Goal: Transaction & Acquisition: Book appointment/travel/reservation

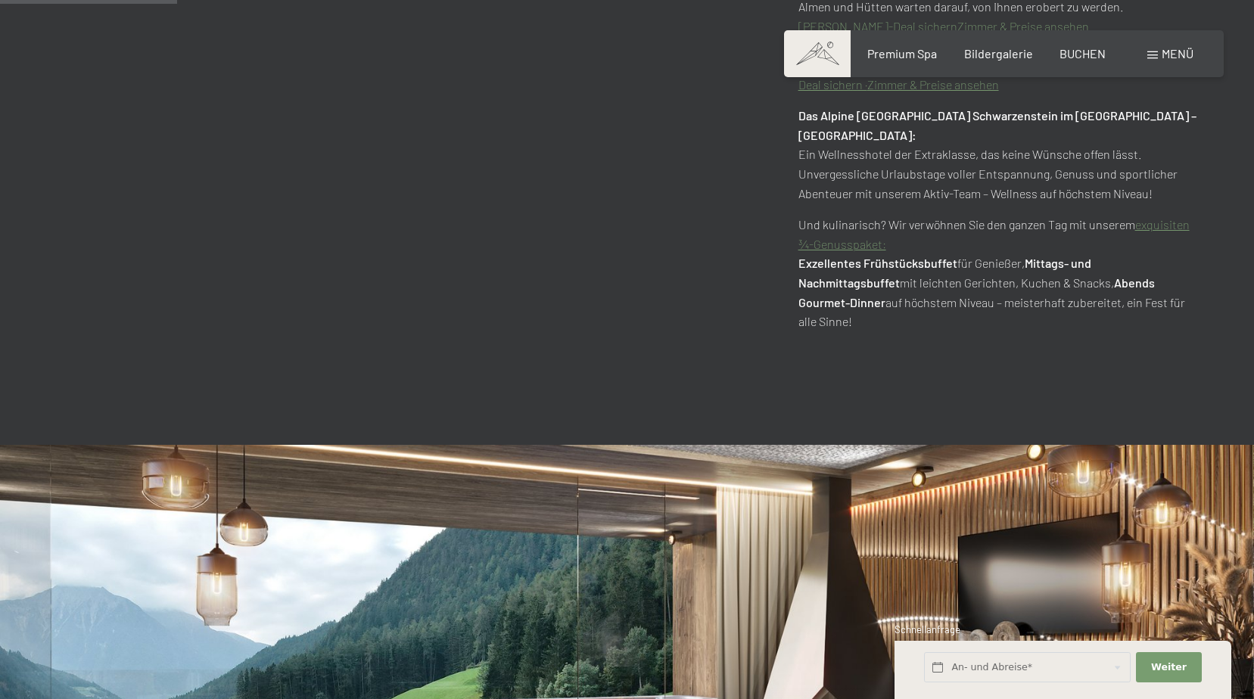
scroll to position [1286, 0]
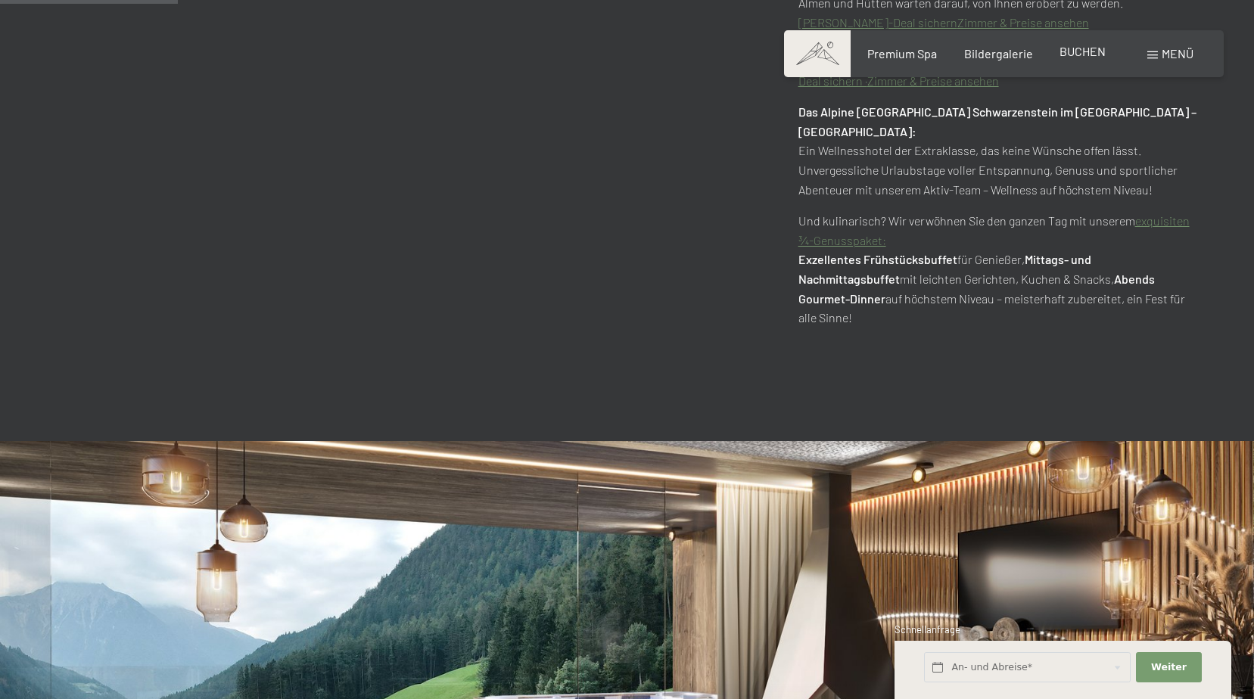
click at [1086, 57] on span "BUCHEN" at bounding box center [1082, 51] width 46 height 14
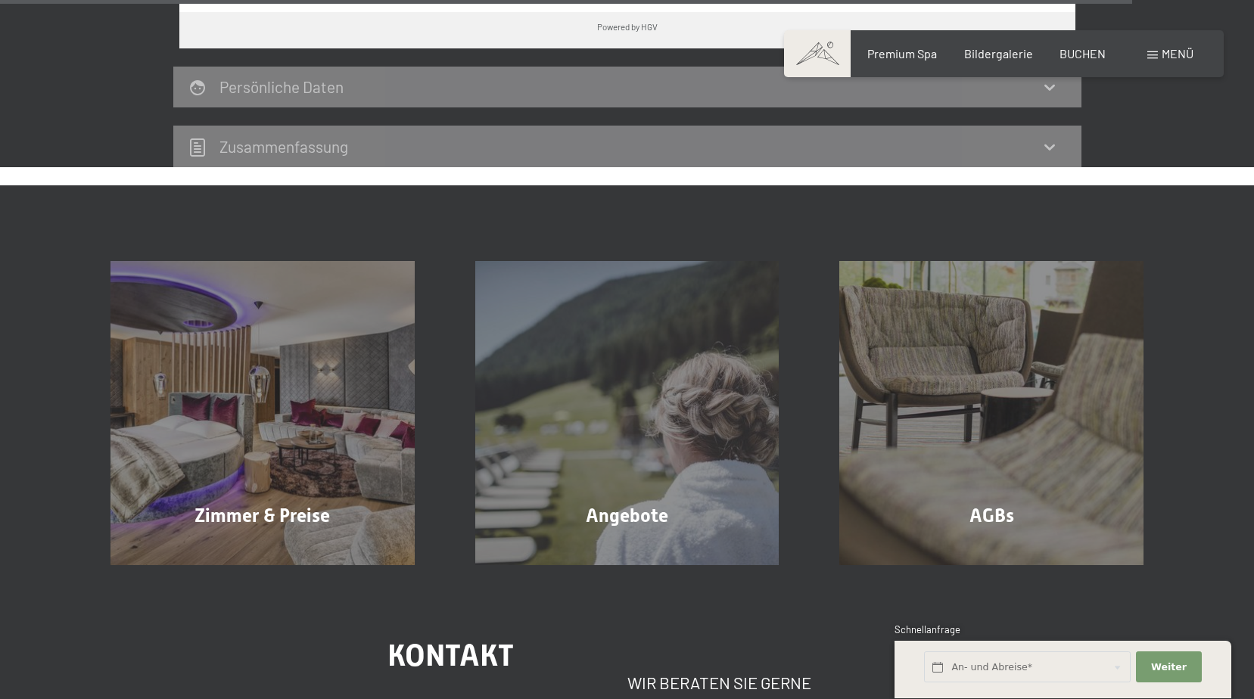
scroll to position [4690, 0]
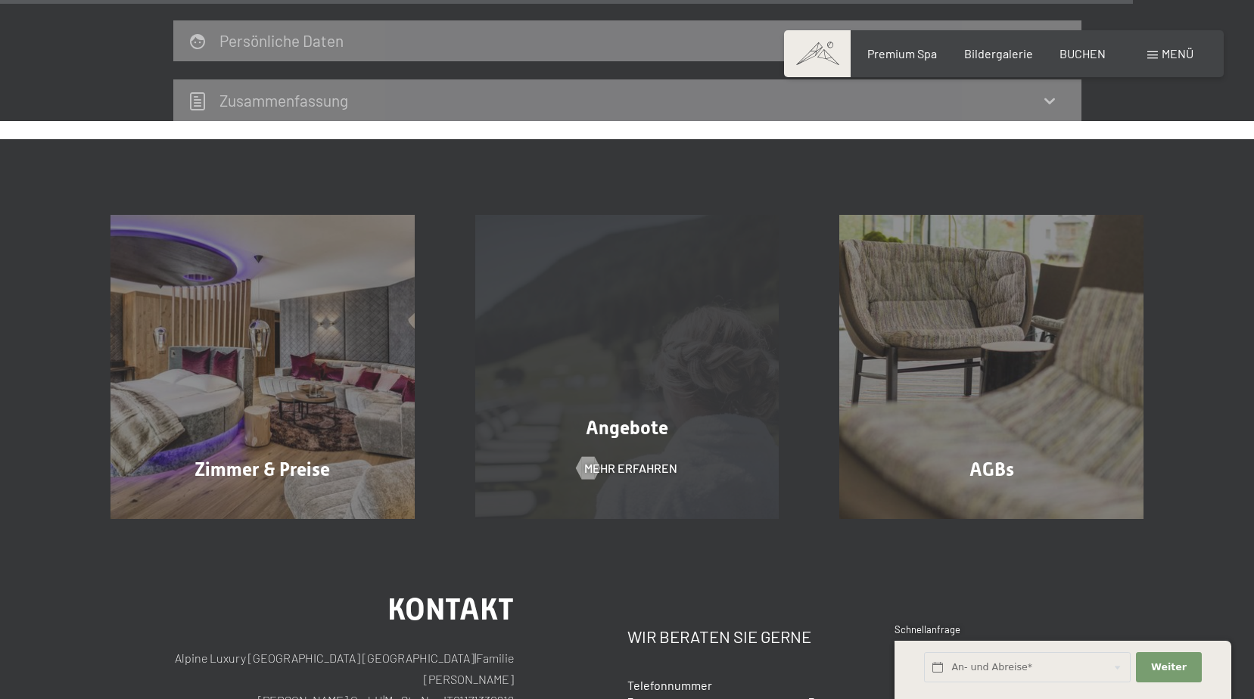
click at [570, 358] on div "Angebote Mehr erfahren" at bounding box center [627, 367] width 365 height 304
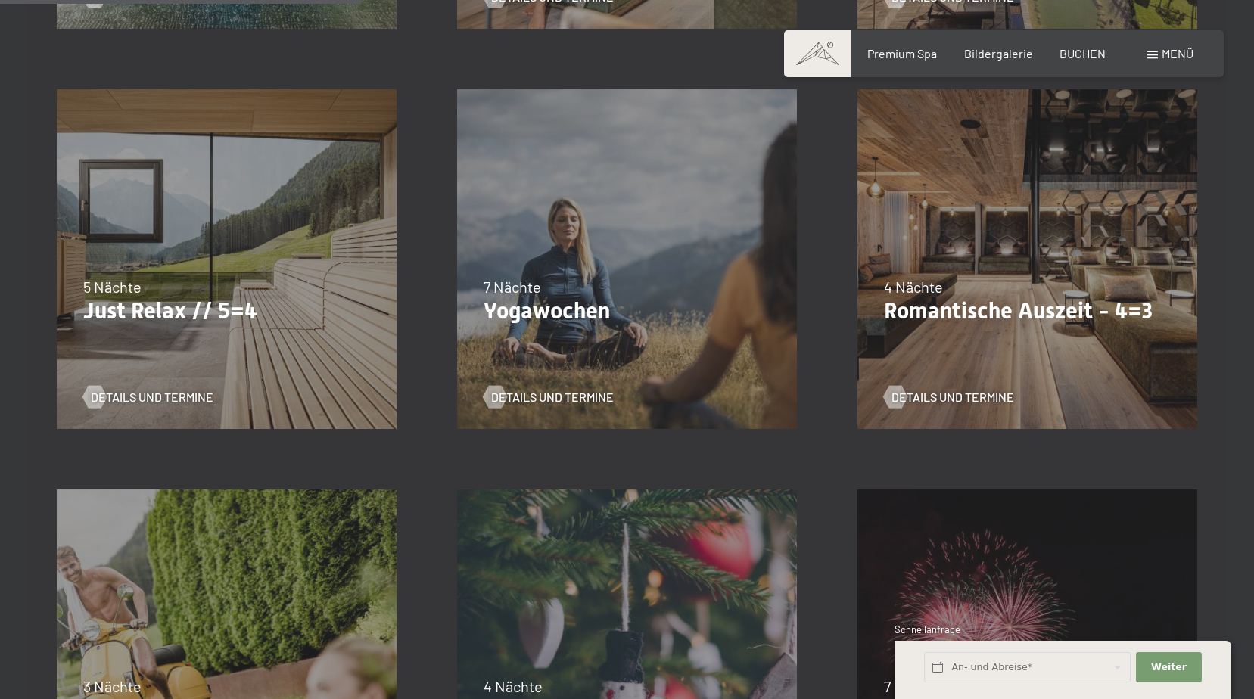
scroll to position [832, 0]
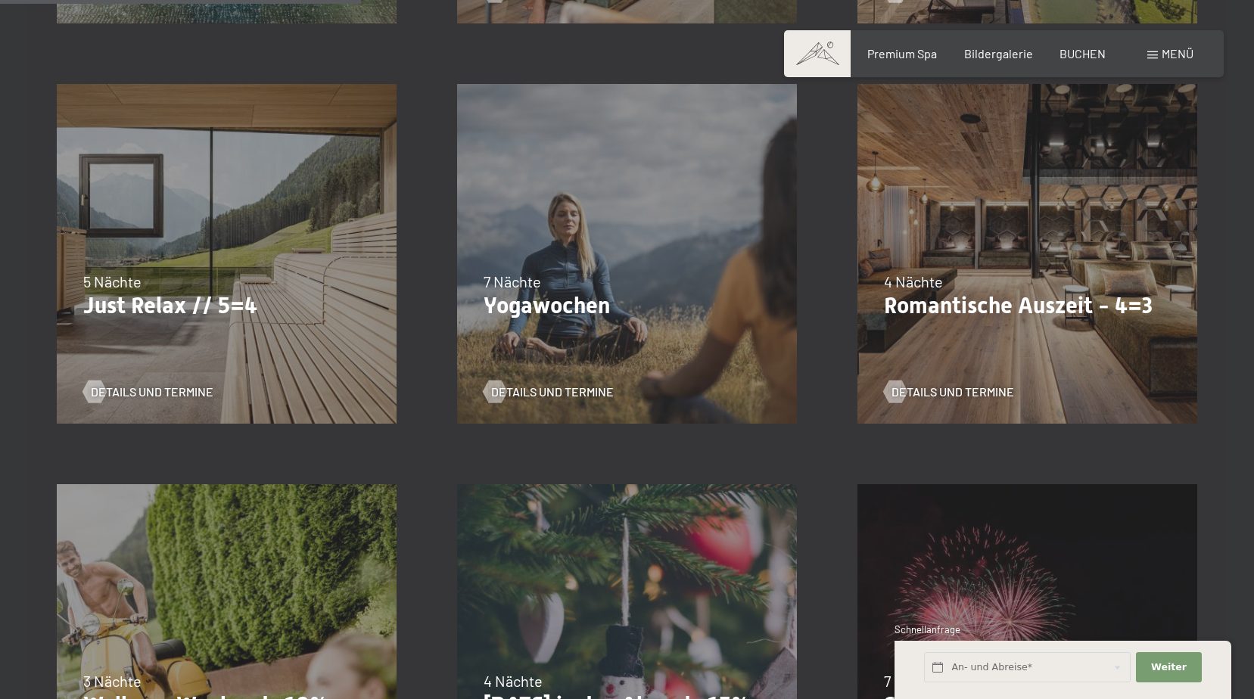
click at [987, 360] on div "09.11.–05.12.2025 08.12.–19.12.2025 11.01.–23.01.2026 08.03.–27.03.2026 29.03.–…" at bounding box center [1027, 254] width 400 height 400
click at [947, 393] on span "Details und Termine" at bounding box center [967, 392] width 123 height 17
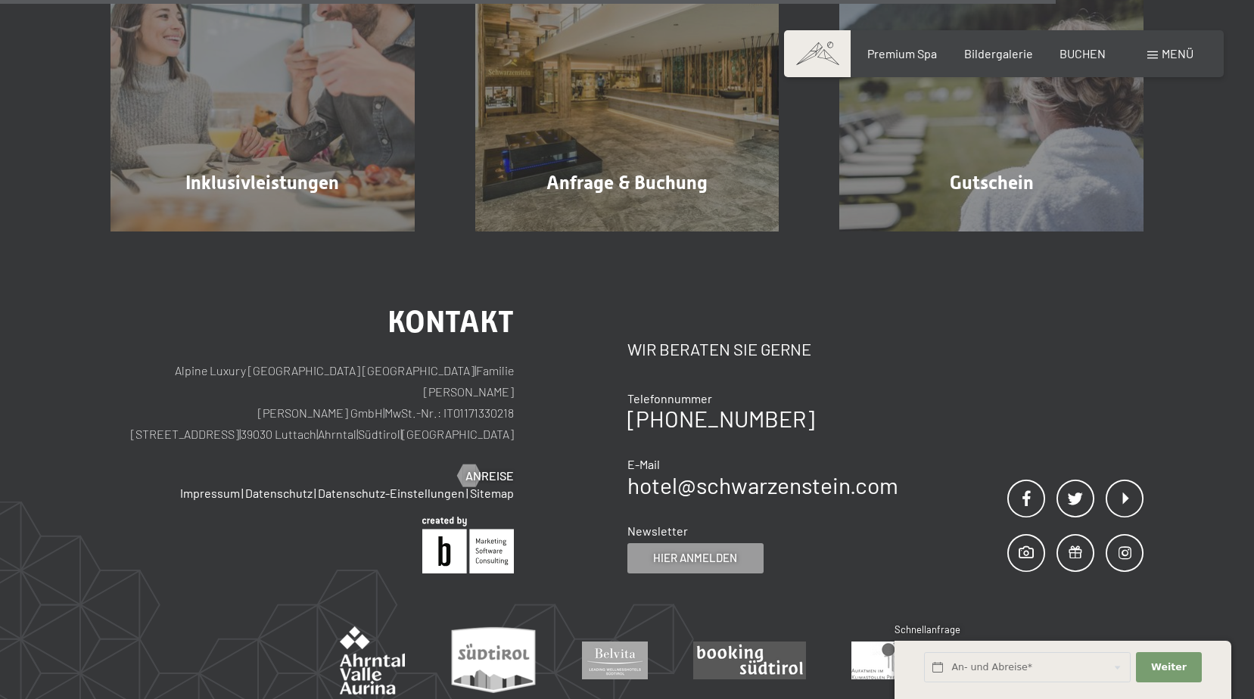
scroll to position [2723, 0]
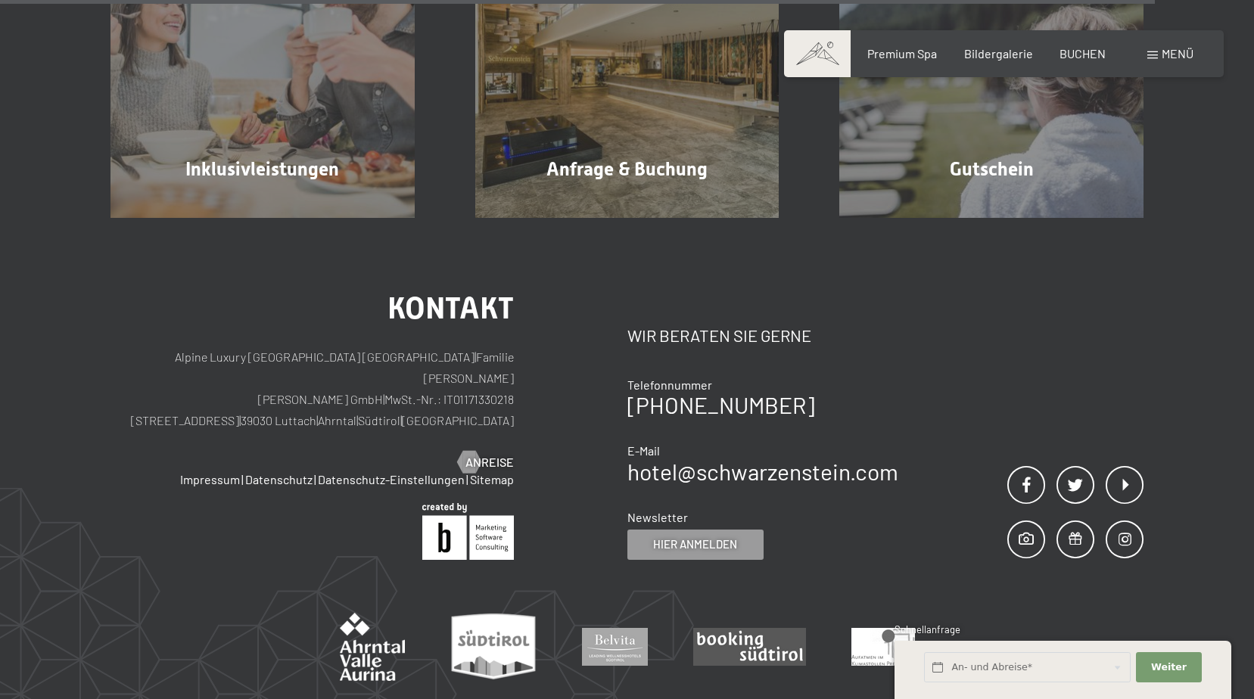
click at [1181, 57] on span "Menü" at bounding box center [1177, 53] width 32 height 14
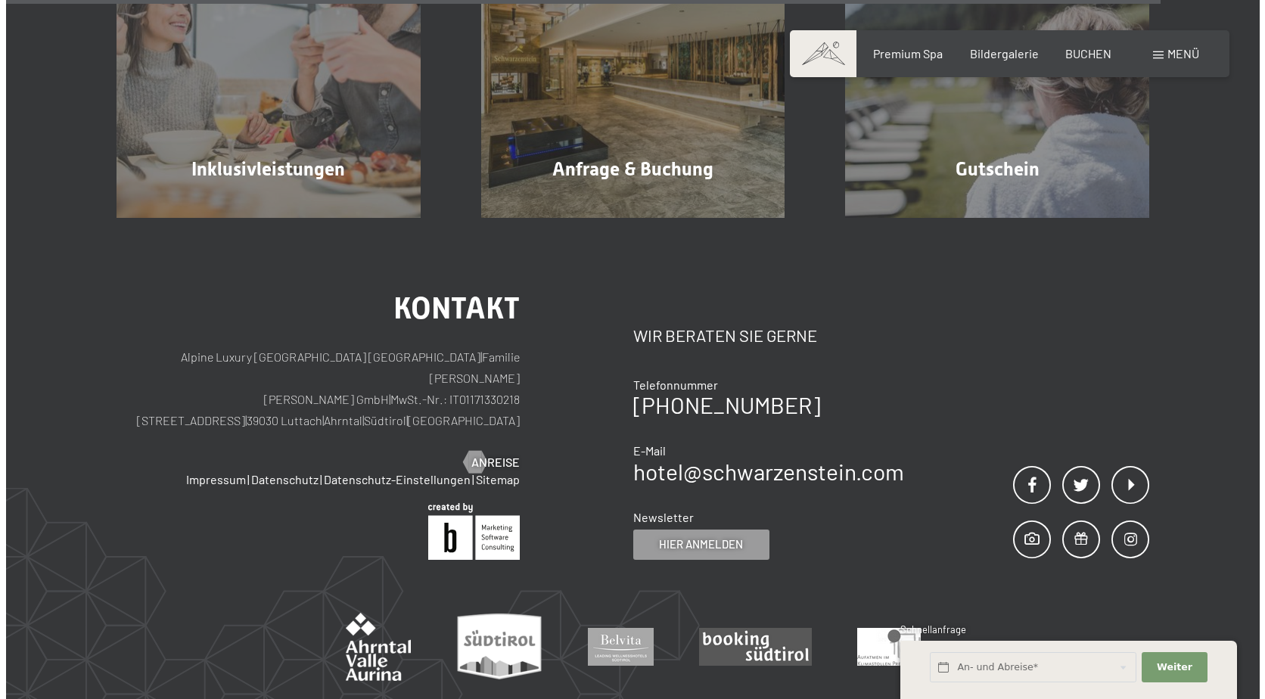
scroll to position [2742, 0]
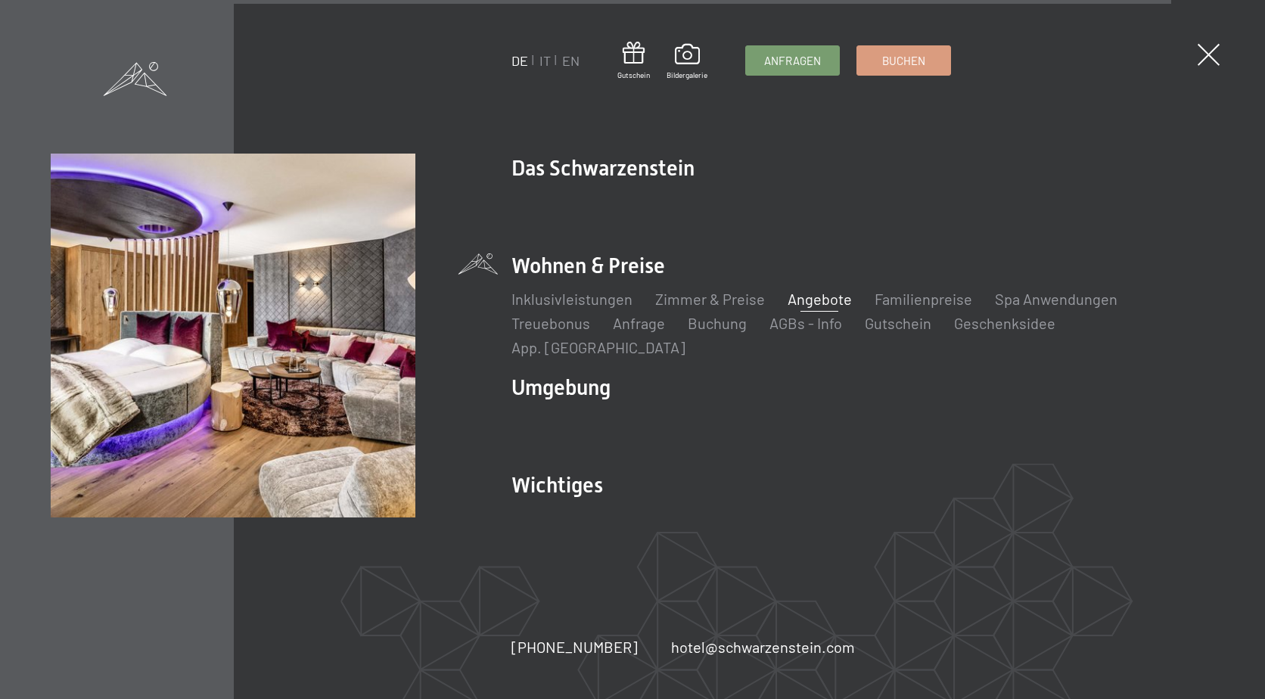
click at [788, 308] on link "Angebote" at bounding box center [820, 299] width 64 height 18
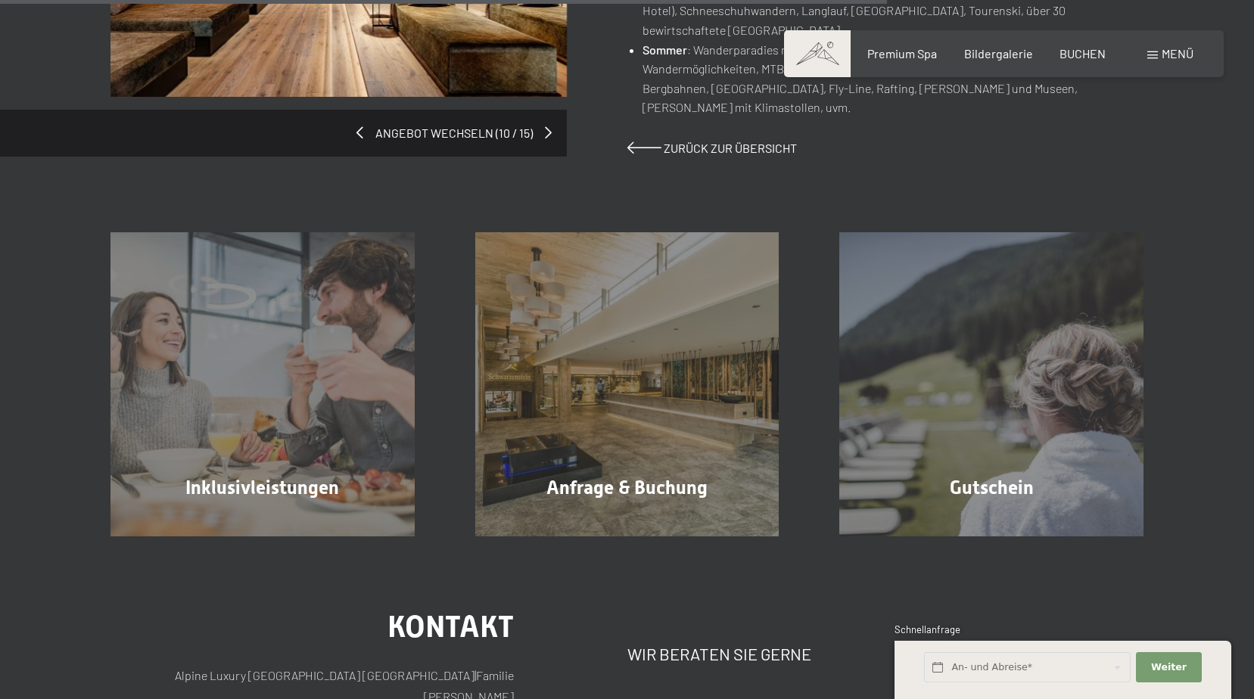
scroll to position [1286, 0]
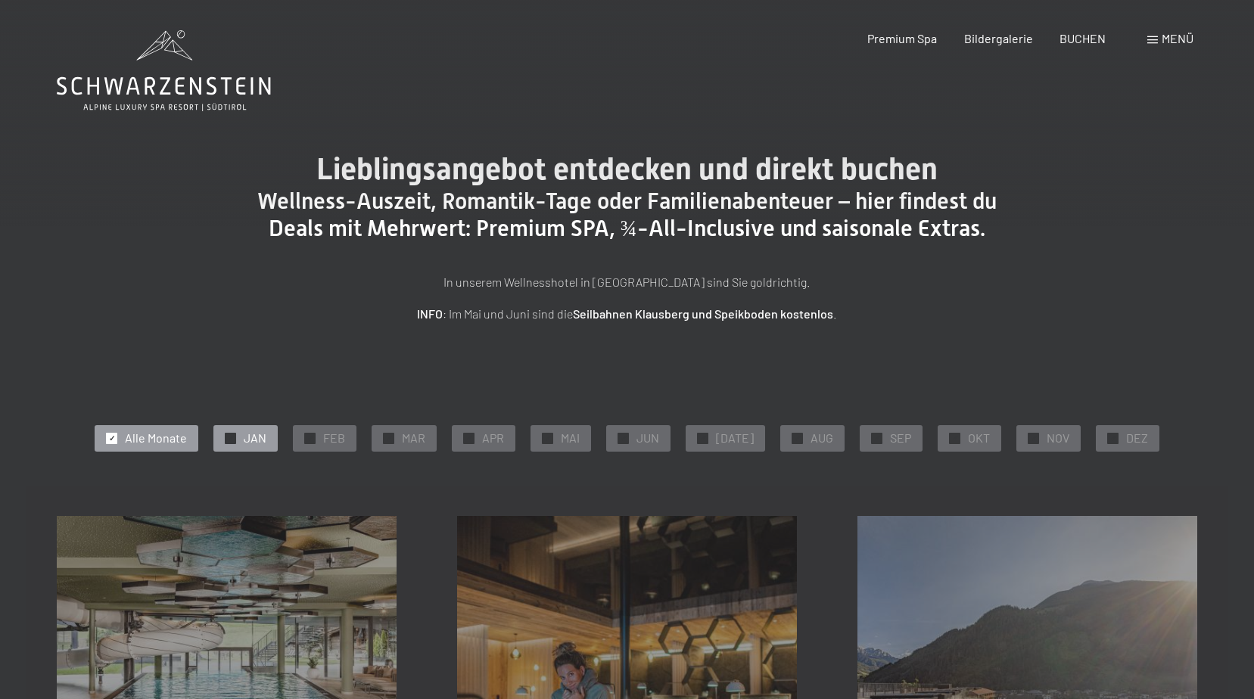
click at [266, 433] on span "JAN" at bounding box center [255, 438] width 23 height 17
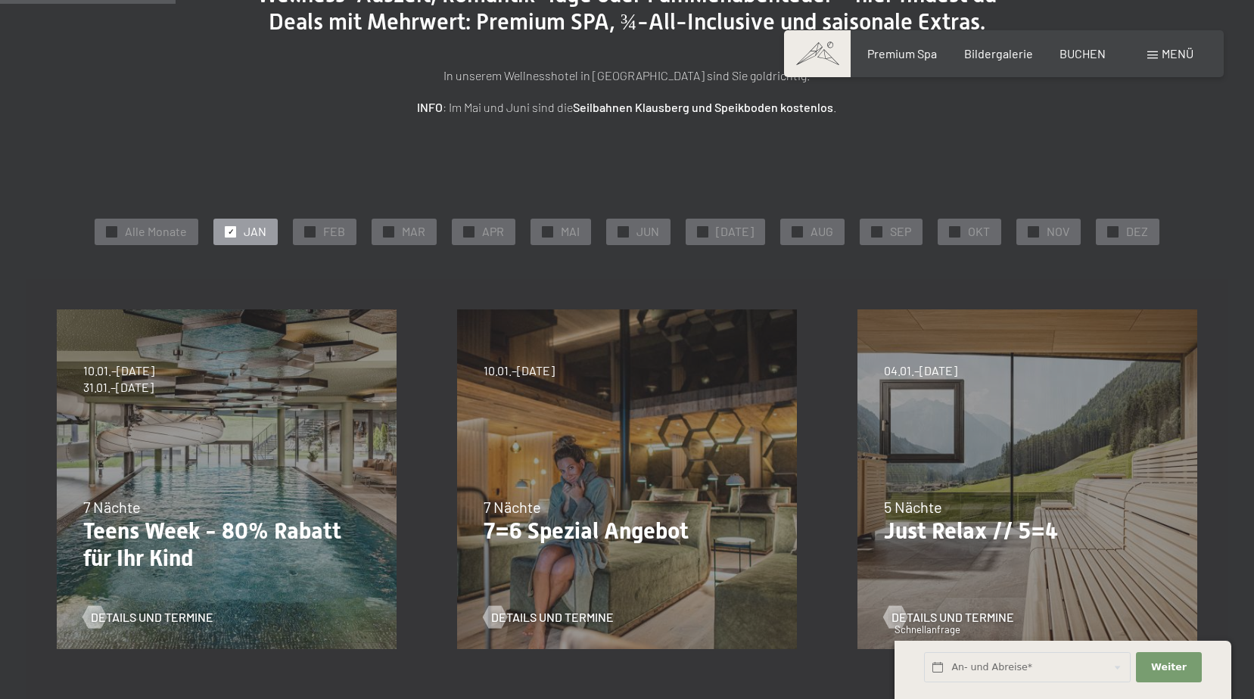
scroll to position [303, 0]
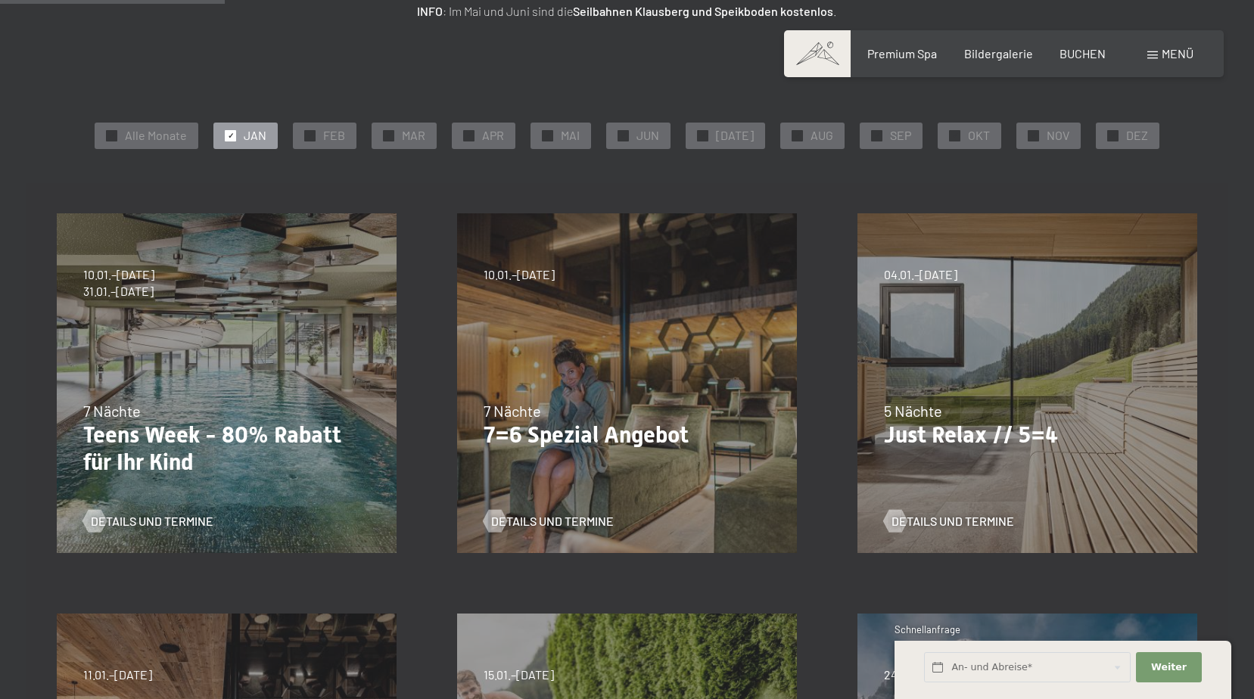
click at [1036, 502] on div "Details und Termine" at bounding box center [1021, 509] width 275 height 39
click at [950, 521] on span "Details und Termine" at bounding box center [967, 521] width 123 height 17
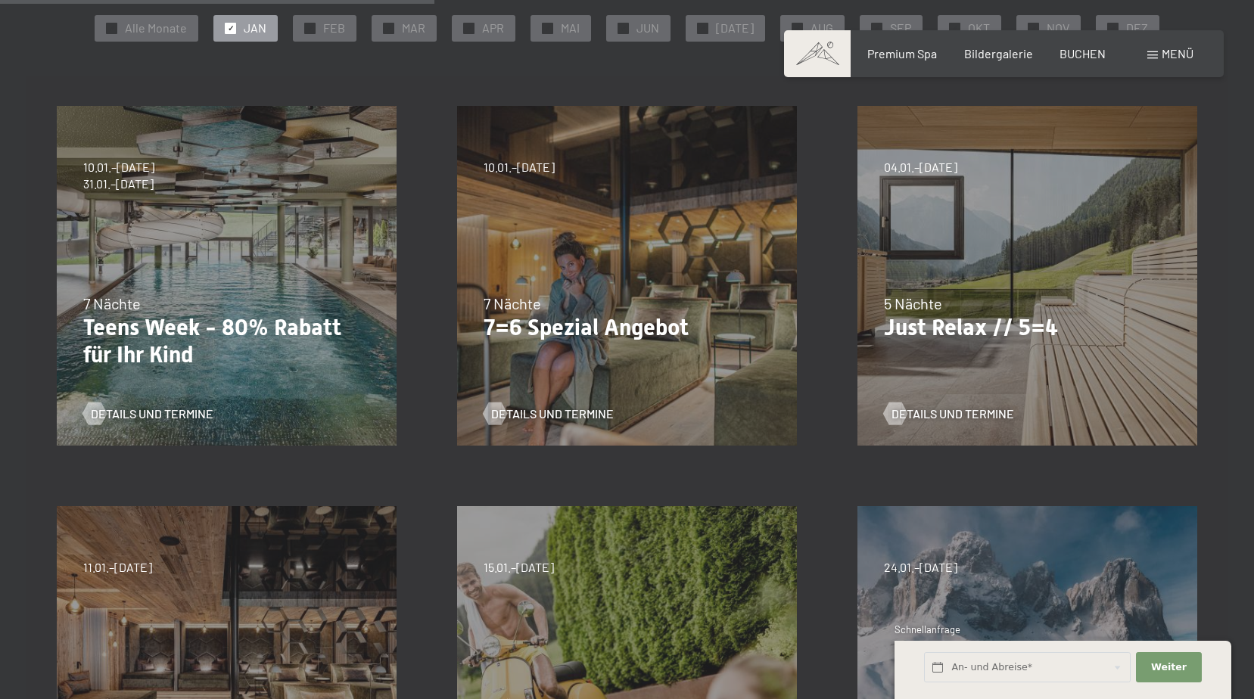
scroll to position [681, 0]
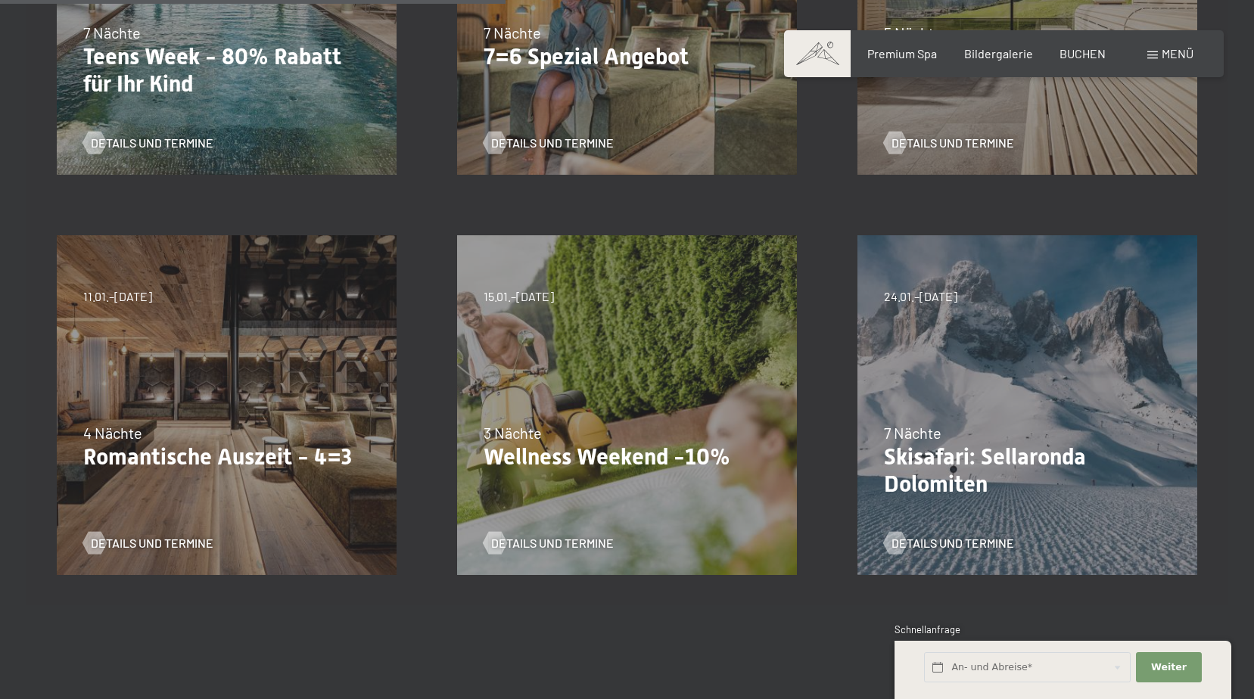
click at [123, 289] on span "11.01.–23.01.2026" at bounding box center [117, 296] width 69 height 17
drag, startPoint x: 176, startPoint y: 452, endPoint x: 156, endPoint y: 499, distance: 51.6
click at [175, 454] on p "Romantische Auszeit - 4=3" at bounding box center [226, 456] width 287 height 27
click at [147, 545] on span "Details und Termine" at bounding box center [167, 543] width 123 height 17
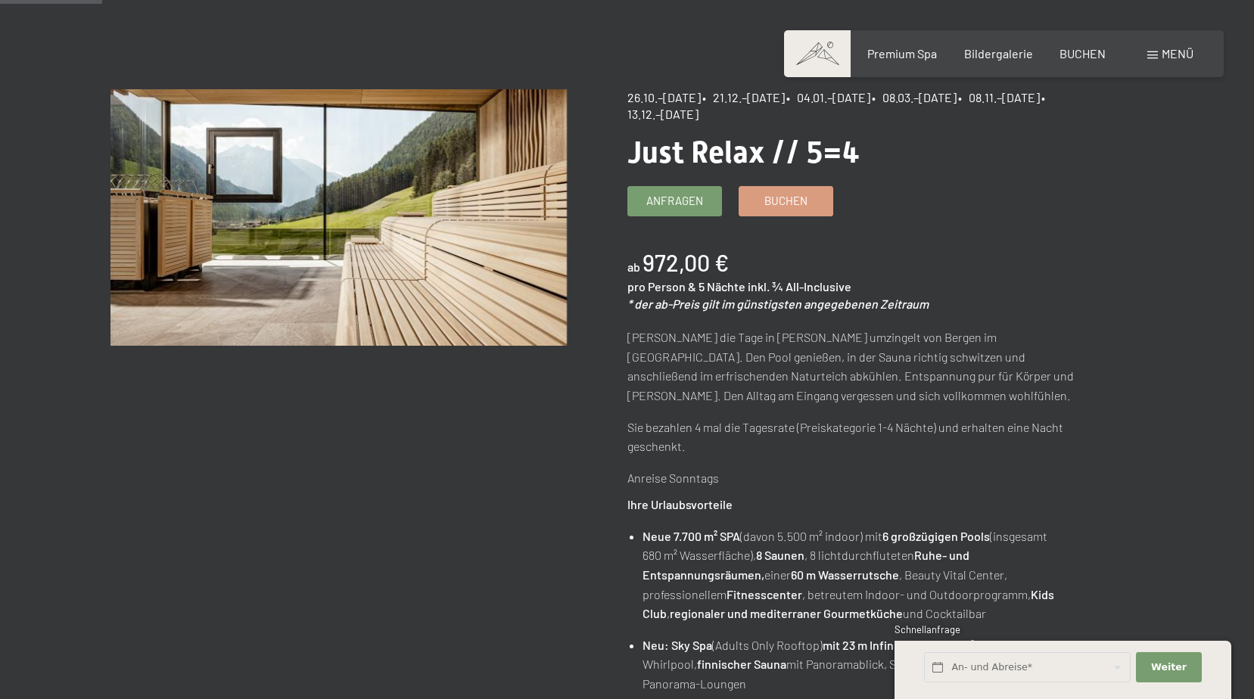
scroll to position [151, 0]
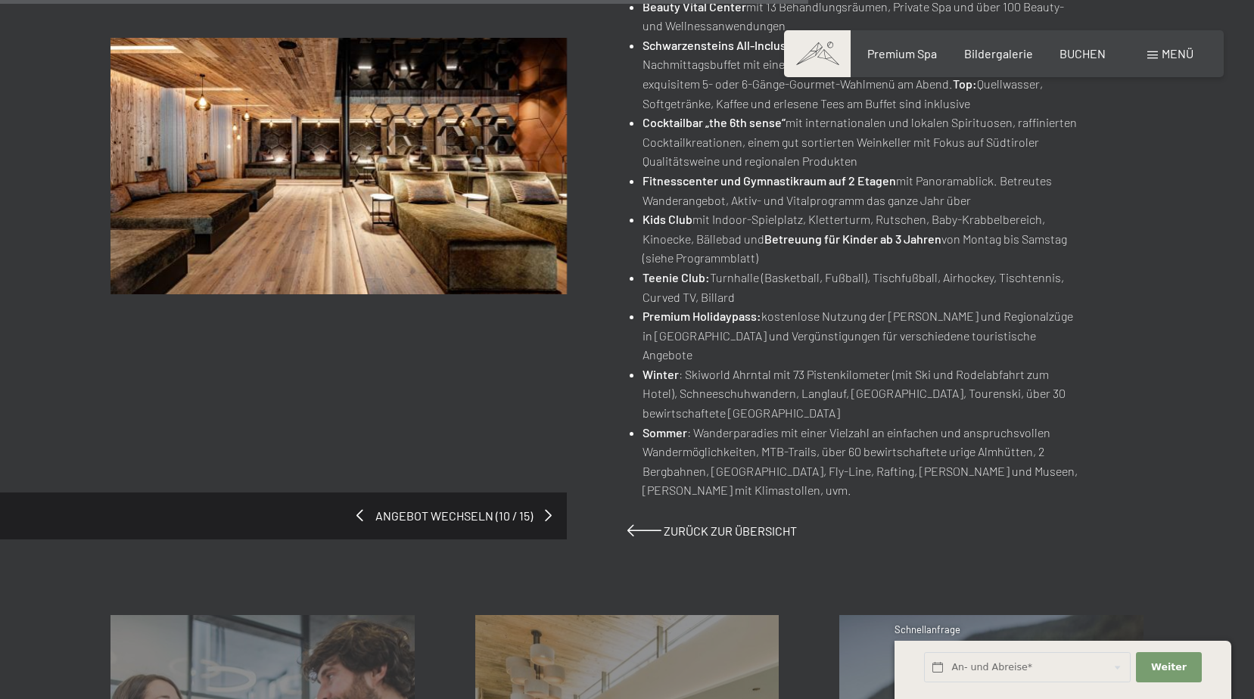
scroll to position [1135, 0]
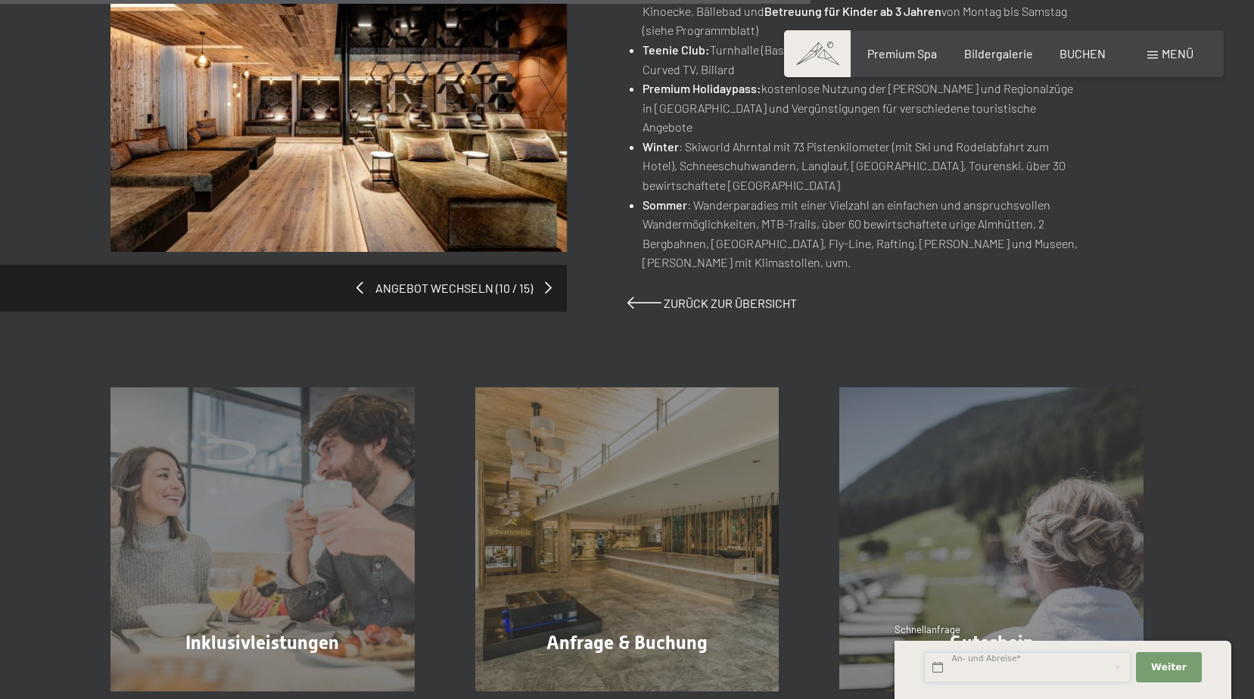
click at [1121, 667] on input "text" at bounding box center [1027, 667] width 207 height 31
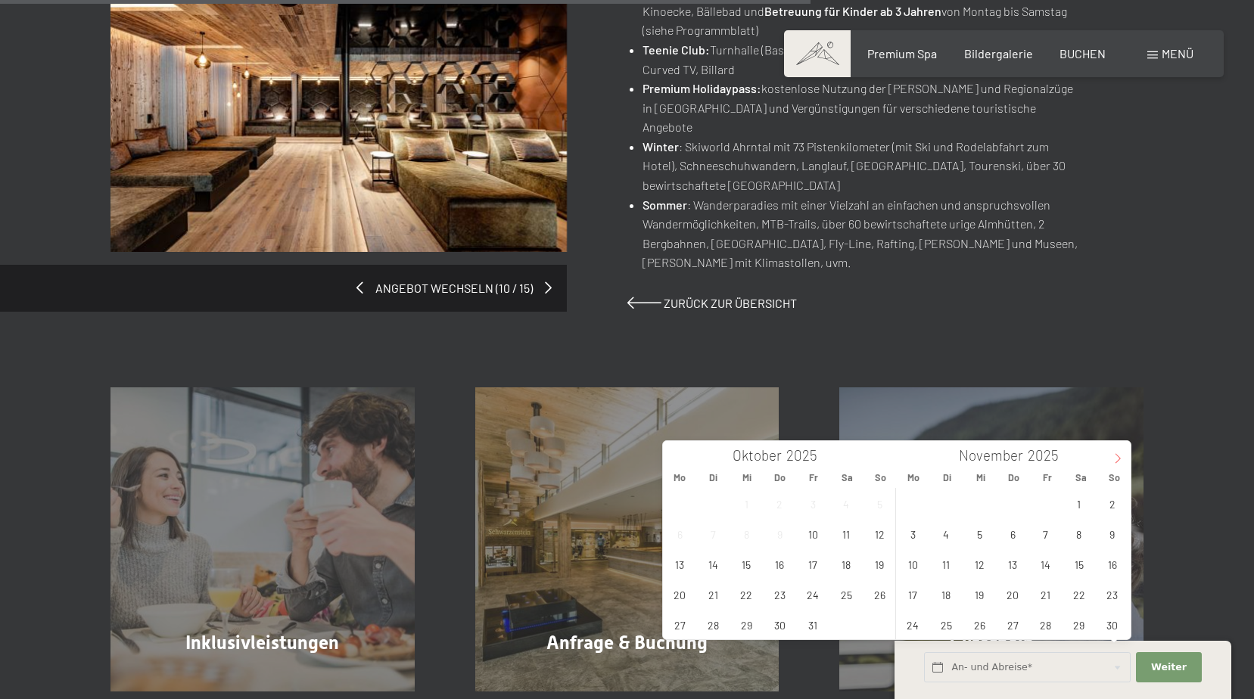
click at [1120, 455] on icon at bounding box center [1117, 458] width 11 height 11
type input "2026"
click at [1013, 565] on span "15" at bounding box center [1013, 564] width 30 height 30
click at [1106, 563] on span "18" at bounding box center [1112, 564] width 30 height 30
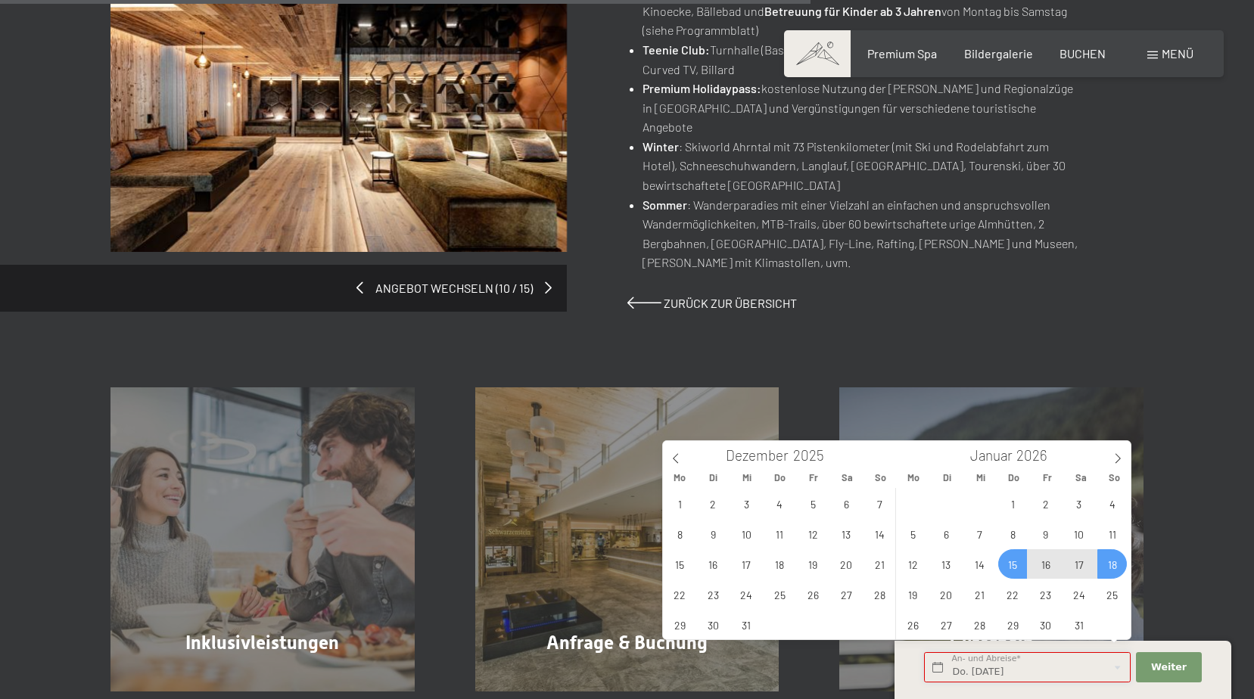
type input "Do. [DATE] - So. [DATE]"
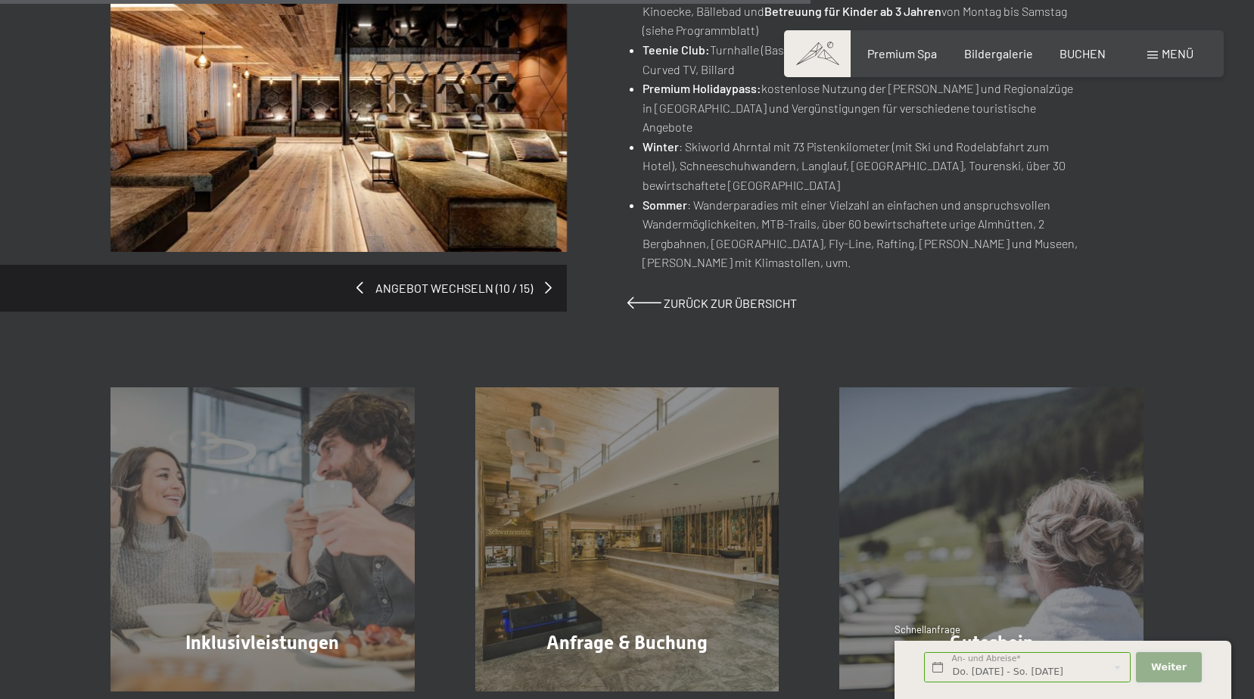
click at [1169, 658] on button "Weiter Adressfelder ausblenden" at bounding box center [1167, 667] width 65 height 31
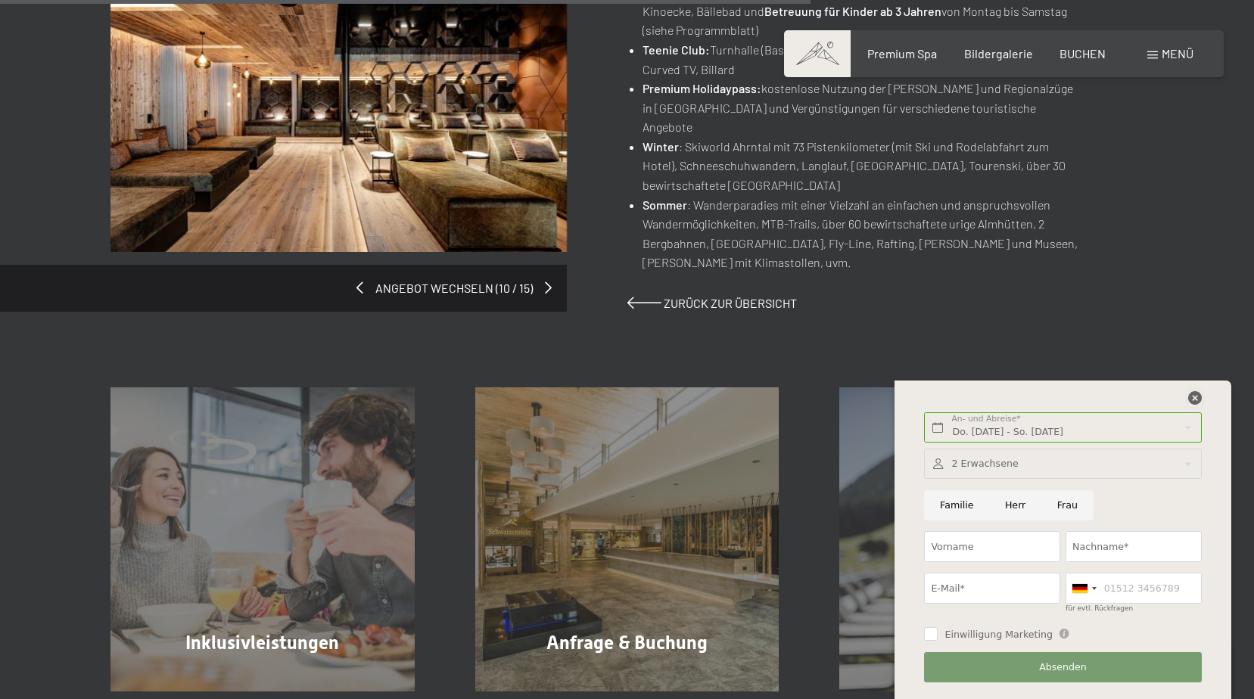
click at [1191, 396] on icon at bounding box center [1195, 398] width 14 height 14
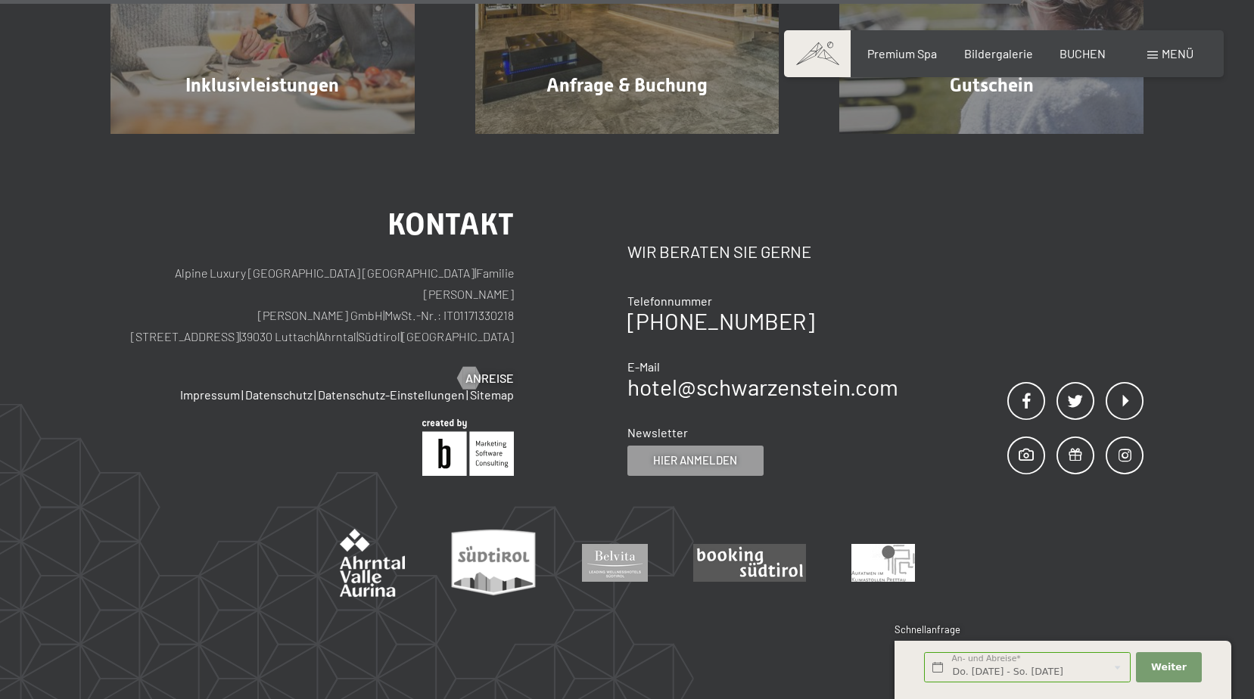
scroll to position [1445, 0]
